Goal: Find specific page/section: Find specific page/section

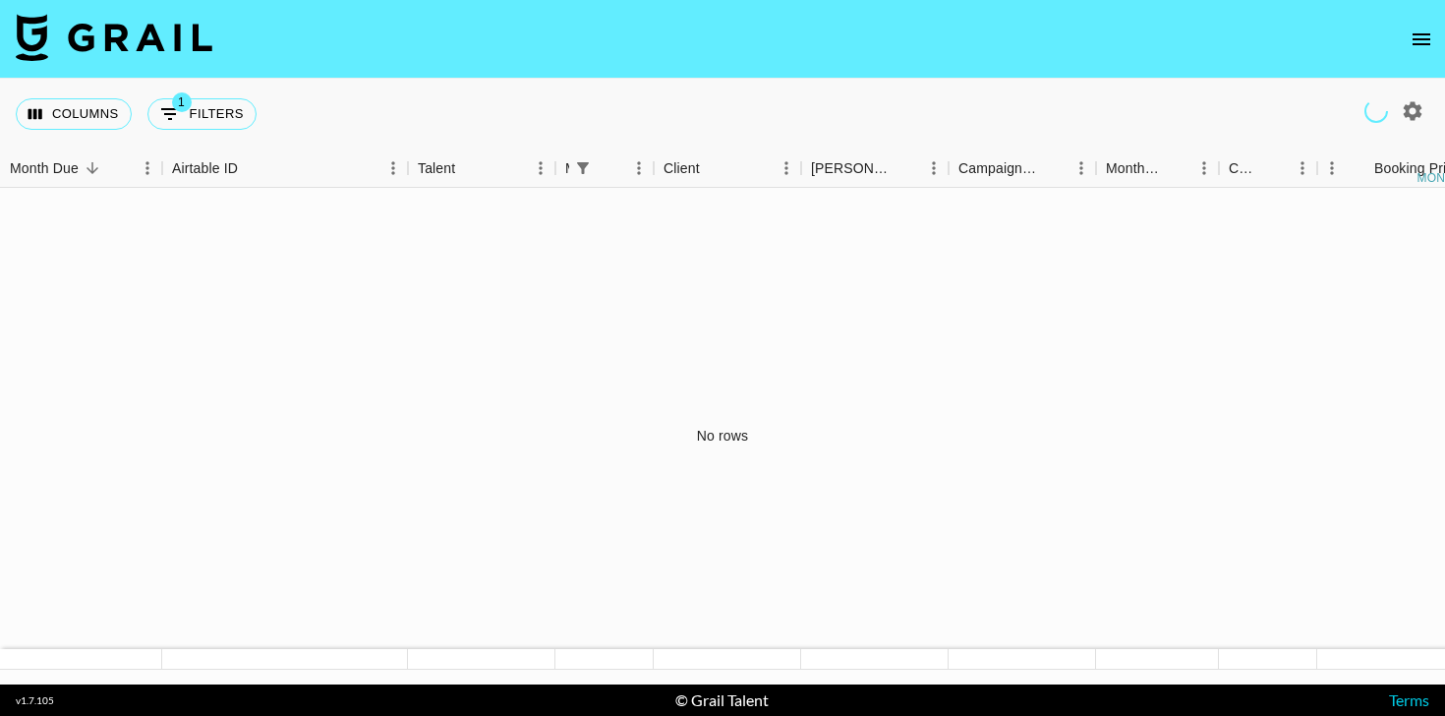
click at [1420, 41] on icon "open drawer" at bounding box center [1422, 40] width 24 height 24
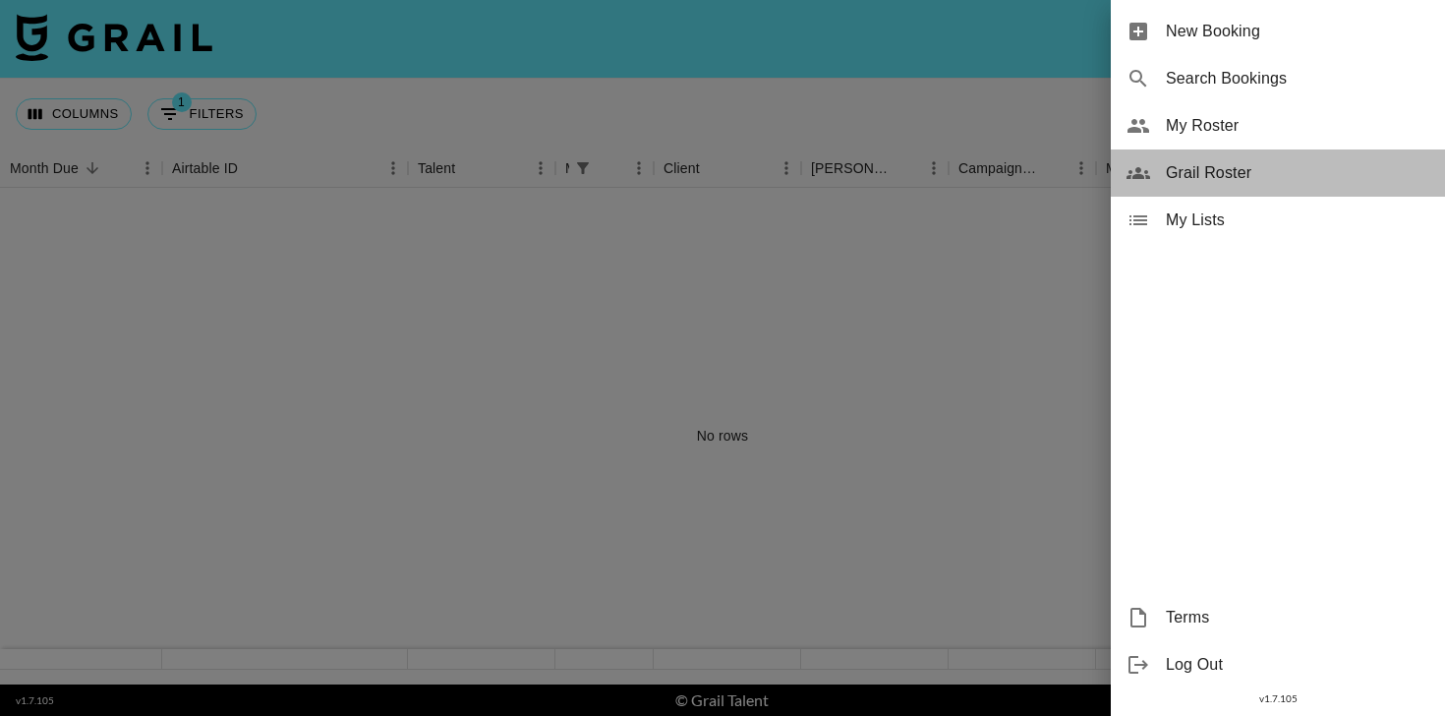
click at [1214, 179] on span "Grail Roster" at bounding box center [1298, 173] width 264 height 24
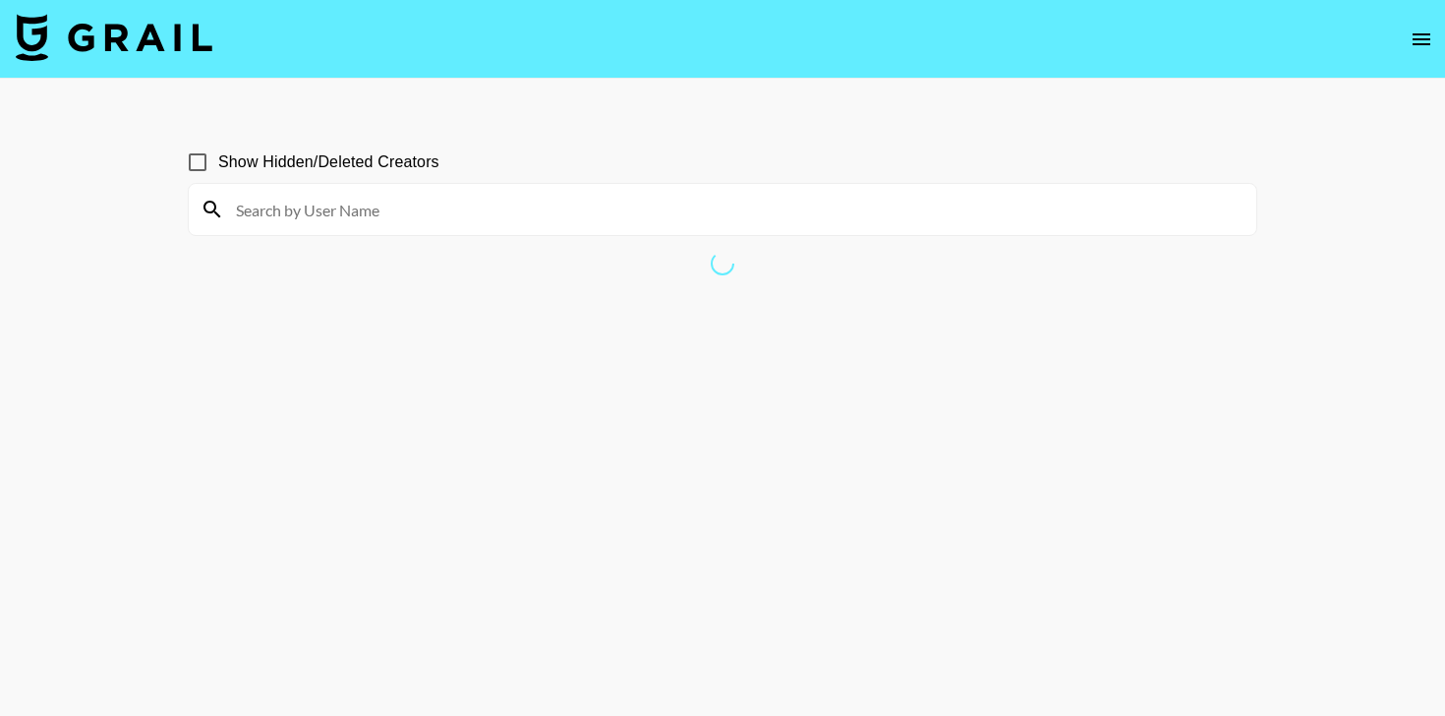
click at [1412, 46] on icon "open drawer" at bounding box center [1422, 40] width 24 height 24
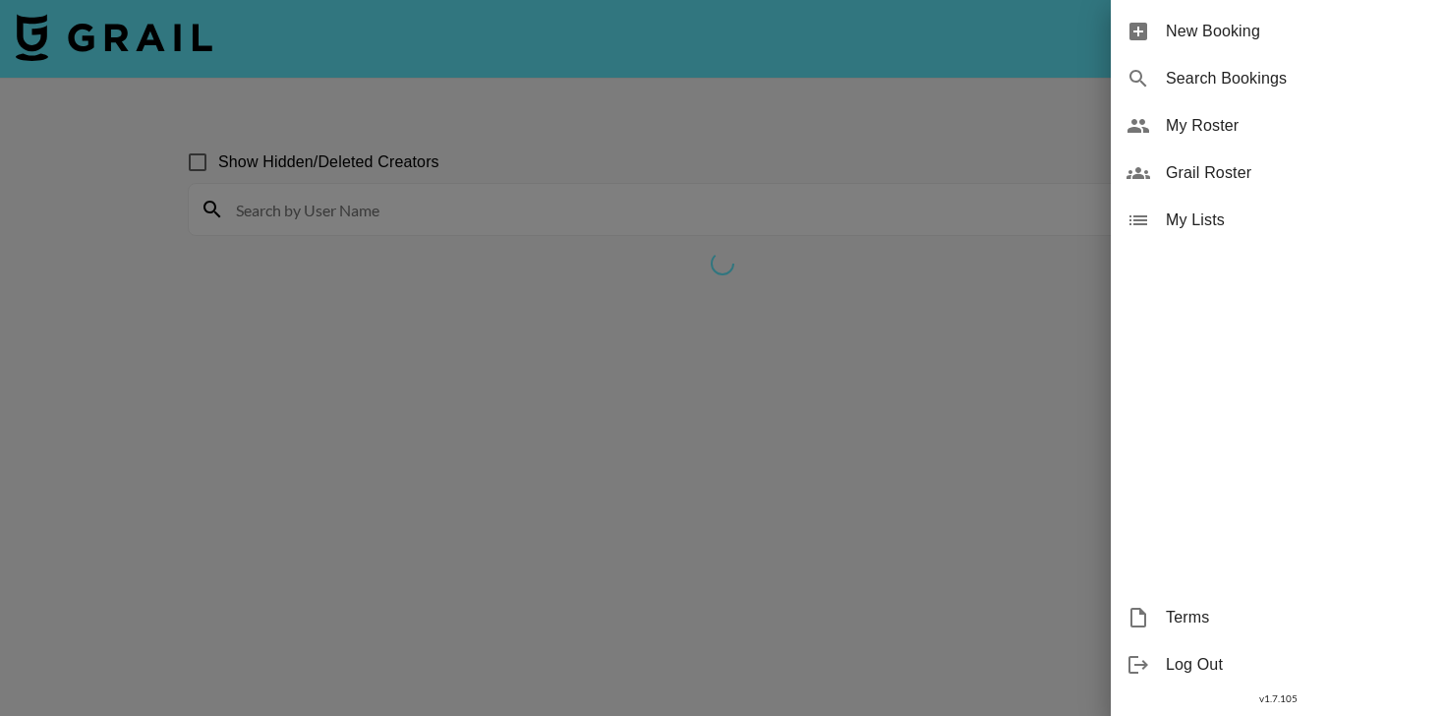
click at [1207, 115] on span "My Roster" at bounding box center [1298, 126] width 264 height 24
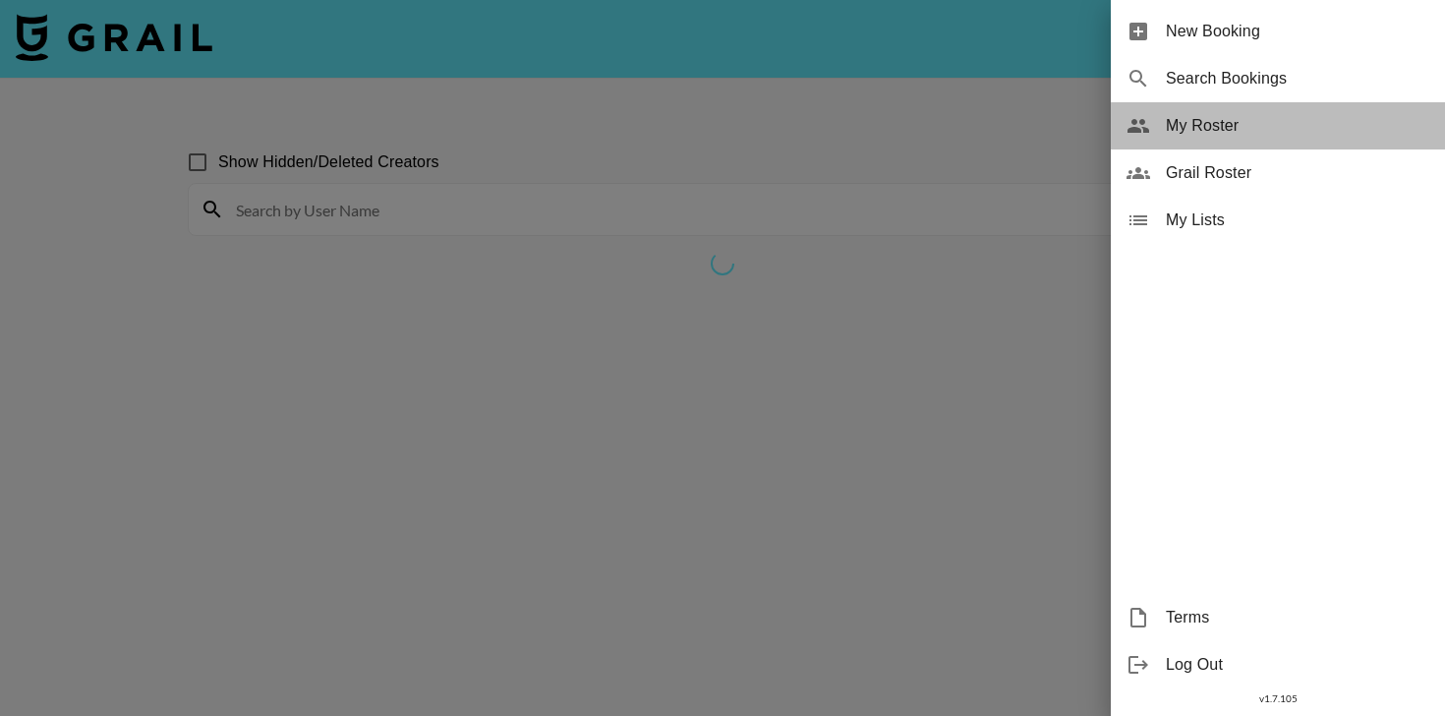
click at [1212, 115] on span "My Roster" at bounding box center [1298, 126] width 264 height 24
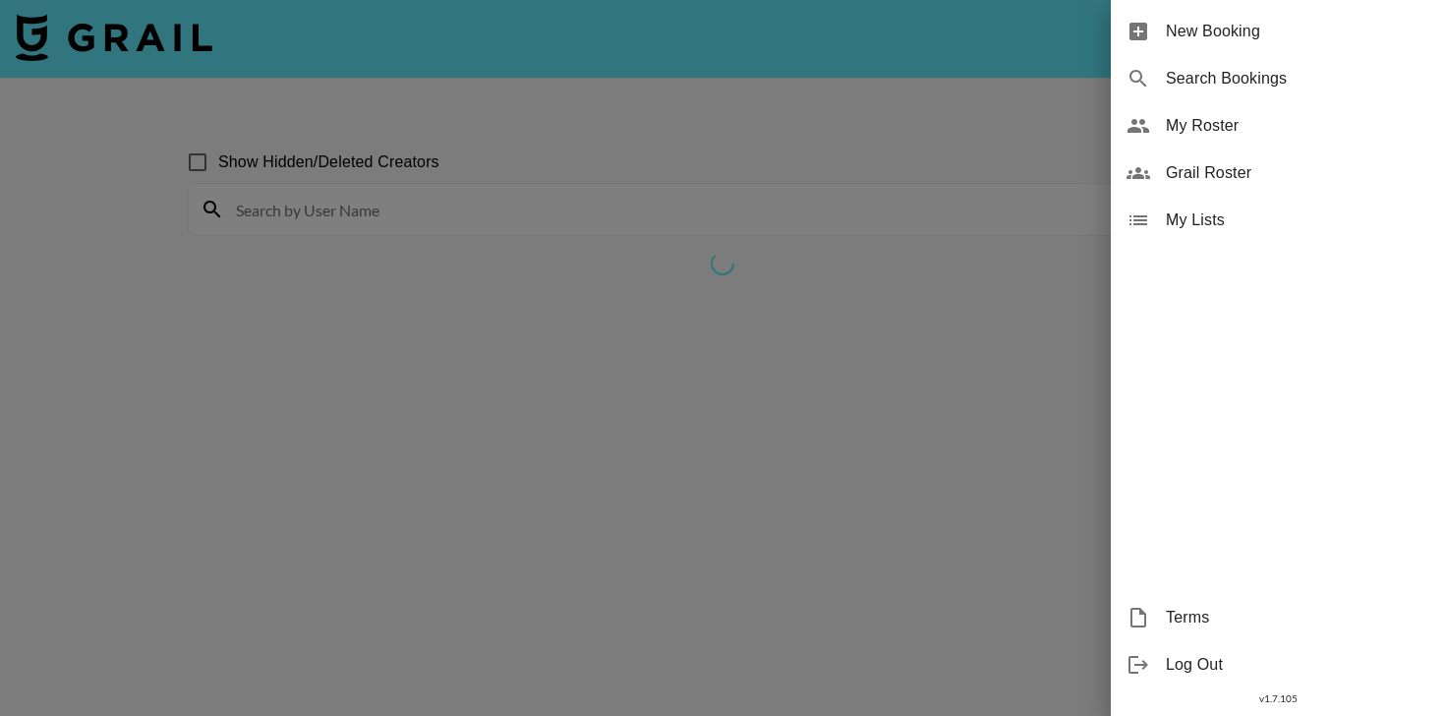
click at [1196, 88] on span "Search Bookings" at bounding box center [1298, 79] width 264 height 24
select select "id"
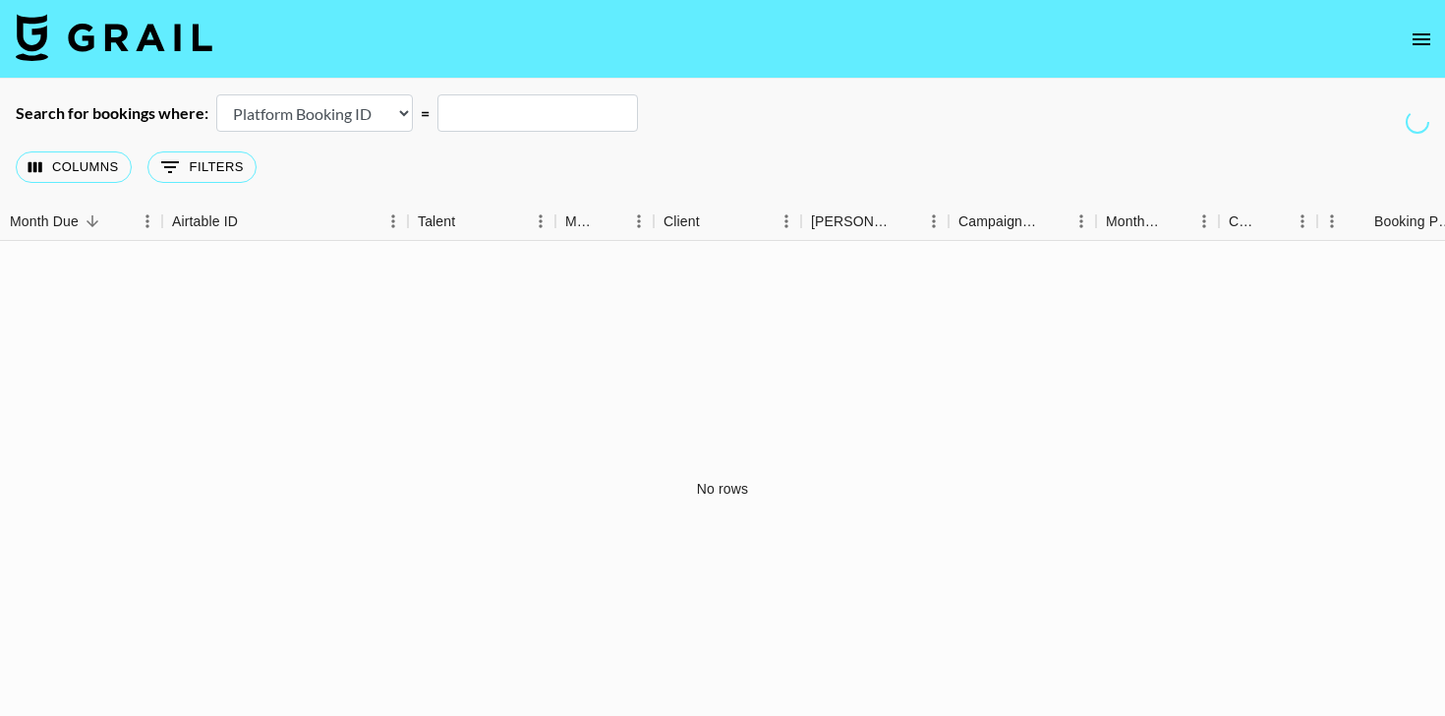
click at [1426, 44] on icon "open drawer" at bounding box center [1422, 39] width 18 height 12
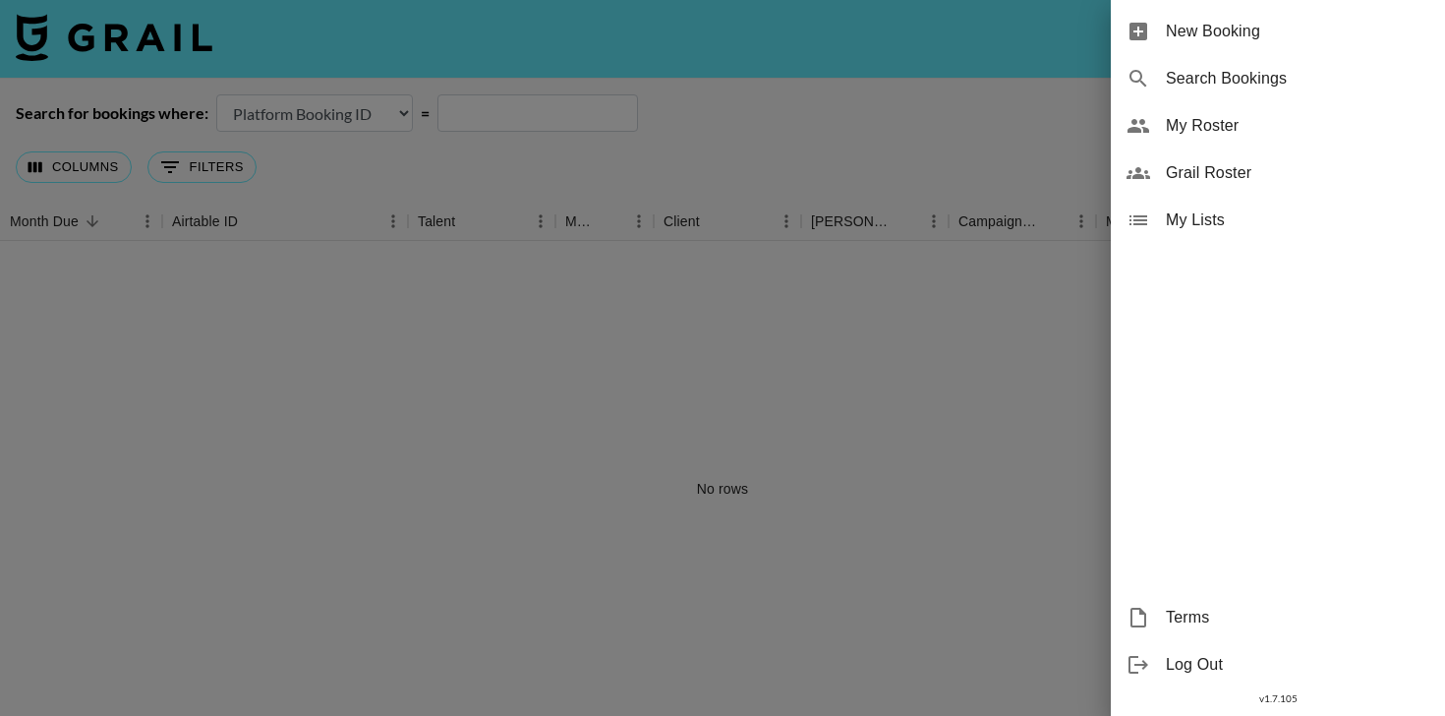
click at [1184, 120] on span "My Roster" at bounding box center [1298, 126] width 264 height 24
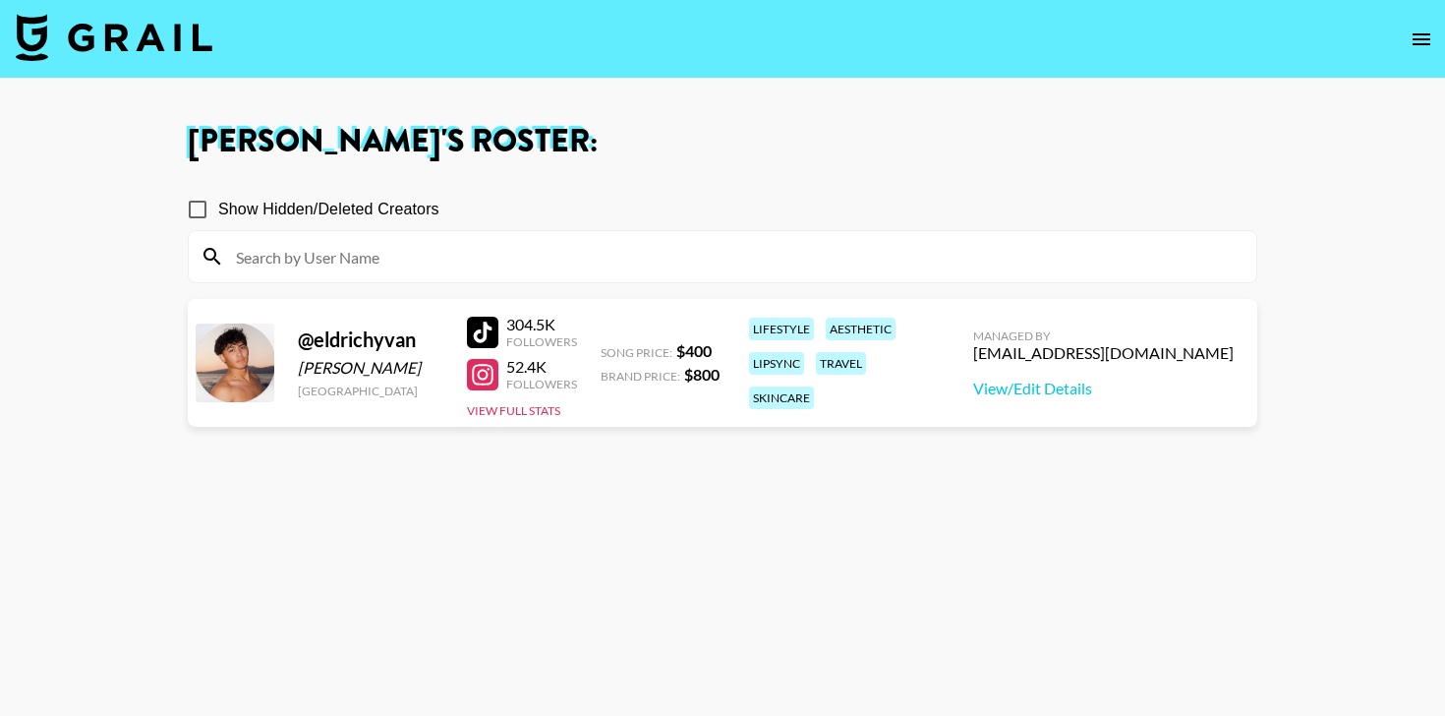
click at [473, 330] on div at bounding box center [482, 332] width 31 height 31
click at [954, 155] on h1 "[PERSON_NAME] 's Roster:" at bounding box center [723, 141] width 1070 height 31
